Goal: Task Accomplishment & Management: Manage account settings

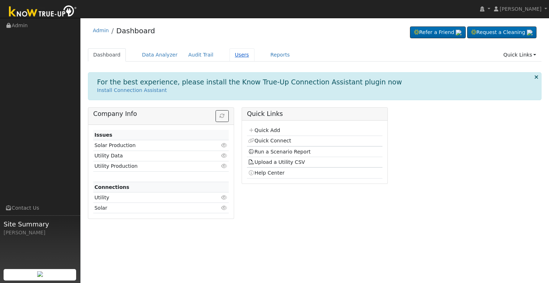
click at [230, 57] on link "Users" at bounding box center [242, 54] width 25 height 13
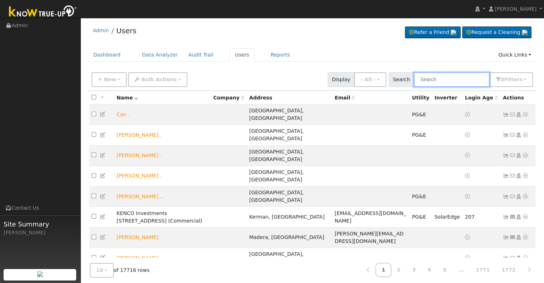
click at [441, 81] on input "text" at bounding box center [452, 79] width 76 height 15
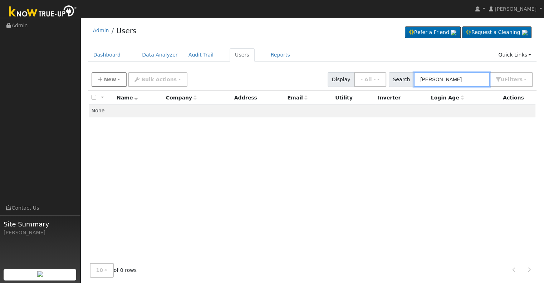
type input "charlie cory"
click at [101, 80] on icon "button" at bounding box center [100, 79] width 4 height 5
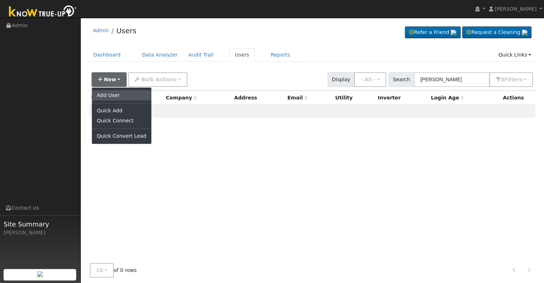
click at [116, 95] on link "Add User" at bounding box center [121, 95] width 59 height 10
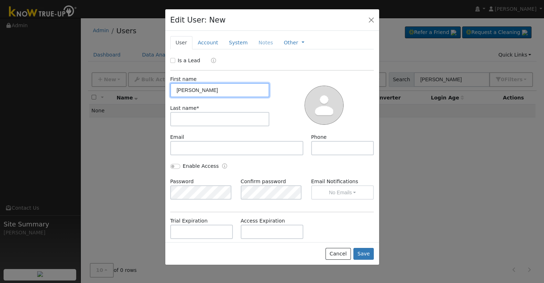
type input "Charles"
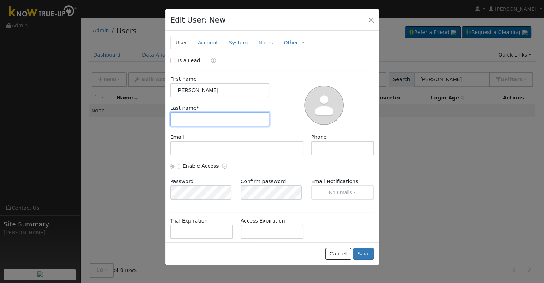
click at [197, 119] on input "text" at bounding box center [219, 119] width 99 height 14
type input "Cory"
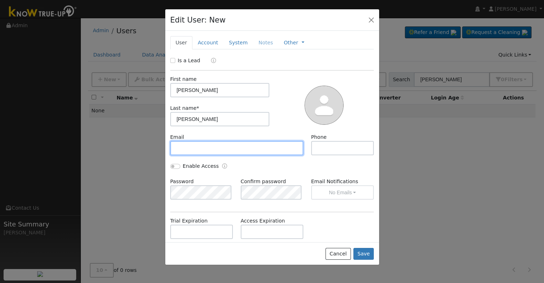
paste input "charlie_cory@mac.com"
type input "charlie_cory@mac.com"
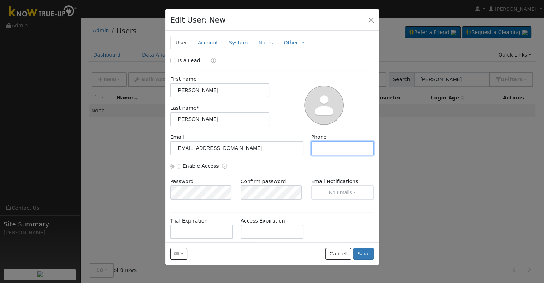
click at [316, 147] on input "text" at bounding box center [342, 148] width 63 height 14
paste input "tel:925-381-1261"
click at [322, 148] on input "tel:925-381-1261" at bounding box center [342, 148] width 63 height 14
click at [325, 148] on input "925-381-1261" at bounding box center [342, 148] width 63 height 14
type input "925 381-1261"
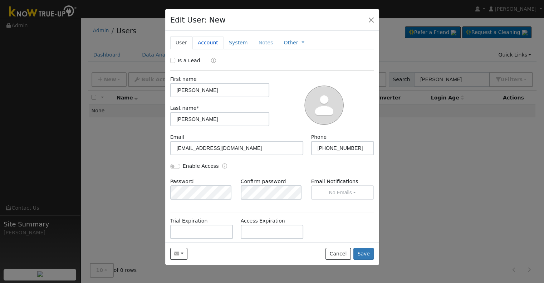
click at [206, 41] on link "Account" at bounding box center [207, 42] width 31 height 13
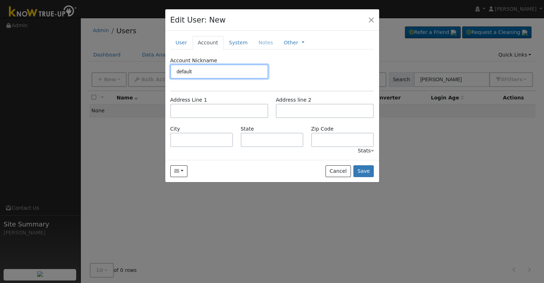
type input "default"
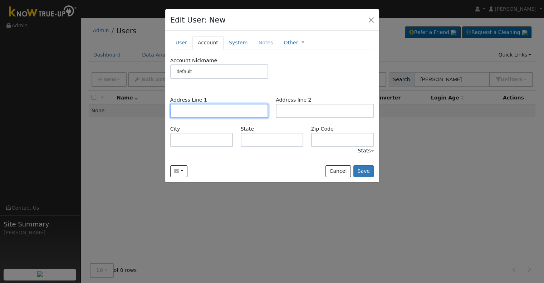
paste input "920 North Cerritos Drive"
type input "920 North Cerritos Drive"
type input "Palm Springs"
type input "CA"
type input "92262"
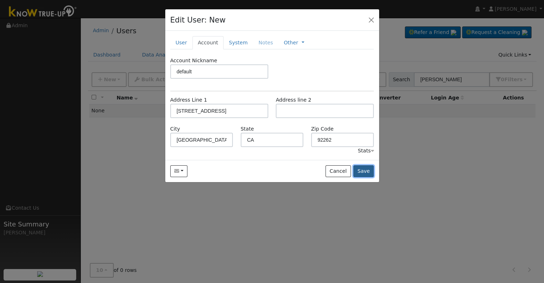
click at [364, 169] on button "Save" at bounding box center [363, 171] width 21 height 12
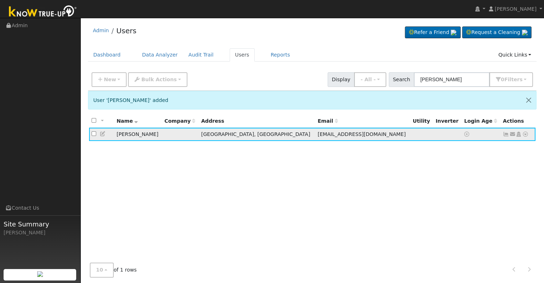
click at [511, 133] on icon at bounding box center [512, 134] width 6 height 5
click at [485, 144] on link "Send Email..." at bounding box center [490, 147] width 50 height 10
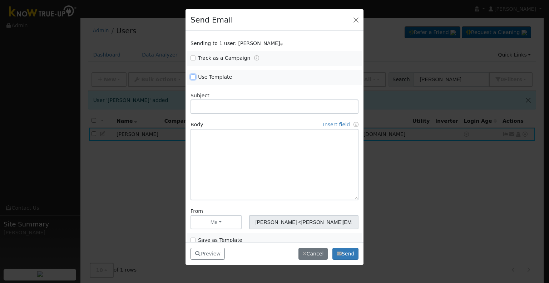
click at [193, 77] on input "Use Template" at bounding box center [193, 76] width 5 height 5
checkbox input "true"
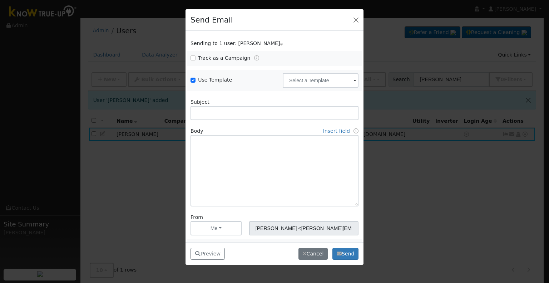
click at [354, 80] on span at bounding box center [355, 81] width 3 height 8
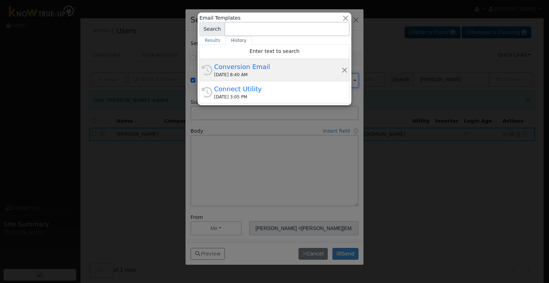
click at [245, 70] on div "Conversion Email" at bounding box center [277, 67] width 127 height 10
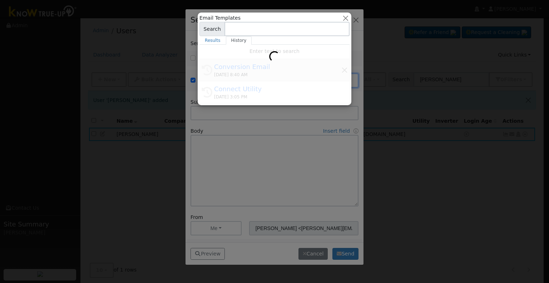
type input "Conversion Email"
type input "Connect Your Utility Account"
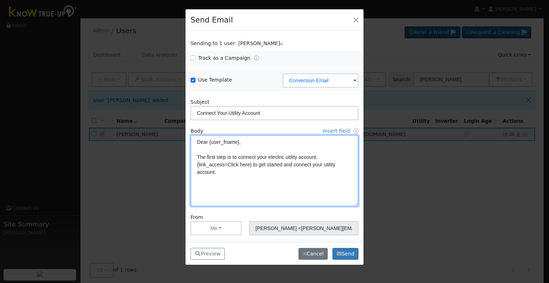
drag, startPoint x: 209, startPoint y: 141, endPoint x: 249, endPoint y: 142, distance: 40.1
click at [249, 142] on textarea "Dear {user_fname}, The first step is to connect your electric utility account. …" at bounding box center [275, 171] width 168 height 72
click at [263, 189] on textarea "Dear Charlie The first step is to connect your electric utility account. {link_…" at bounding box center [275, 171] width 168 height 72
type textarea "Dear Charlie The first step is to connect your electric utility account. {link_…"
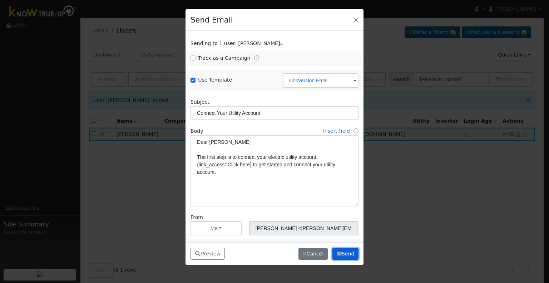
click at [348, 257] on button "Send" at bounding box center [346, 254] width 26 height 12
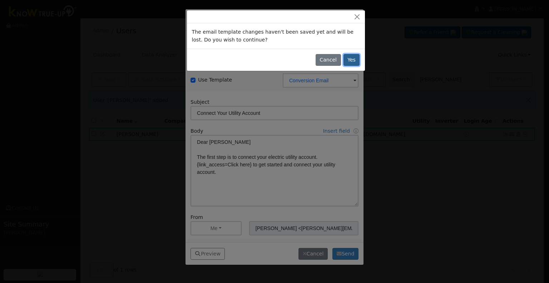
click at [351, 61] on button "Yes" at bounding box center [352, 60] width 16 height 12
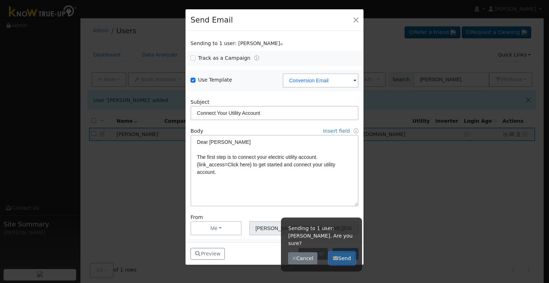
click at [349, 252] on button "Send" at bounding box center [342, 258] width 26 height 12
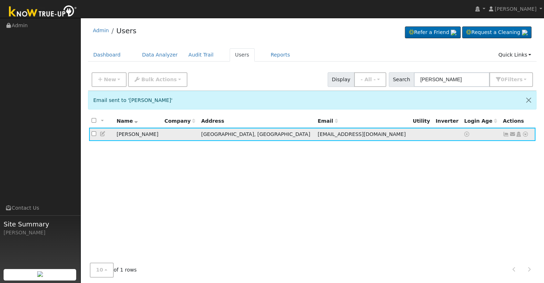
click at [527, 133] on icon at bounding box center [525, 134] width 6 height 5
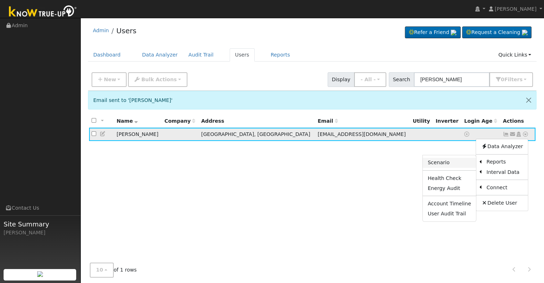
click at [446, 162] on link "Scenario" at bounding box center [449, 163] width 53 height 10
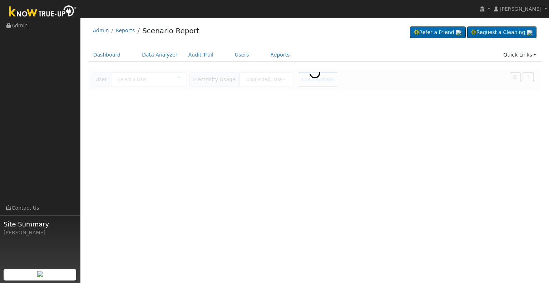
type input "[PERSON_NAME]"
type input "Southern [US_STATE] Edison"
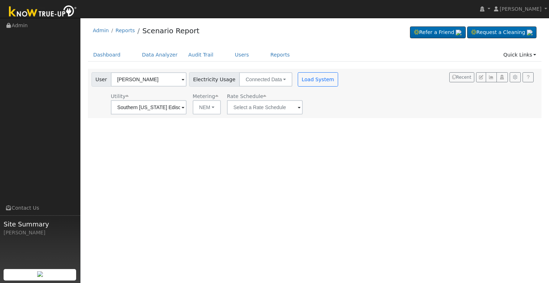
click at [185, 107] on span at bounding box center [183, 108] width 3 height 8
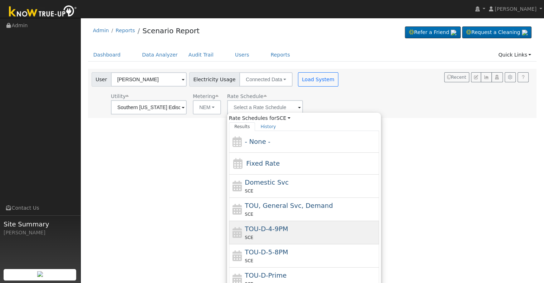
click at [286, 230] on div "TOU-D-4-9PM SCE" at bounding box center [311, 232] width 133 height 17
type input "TOU-D-4-9PM"
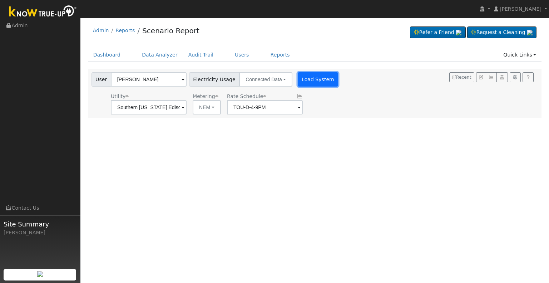
click at [311, 82] on button "Load System" at bounding box center [318, 79] width 41 height 14
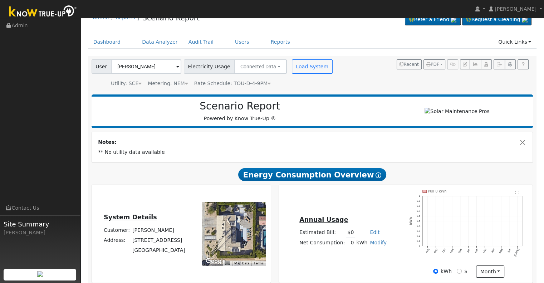
scroll to position [12, 0]
